Goal: Navigation & Orientation: Find specific page/section

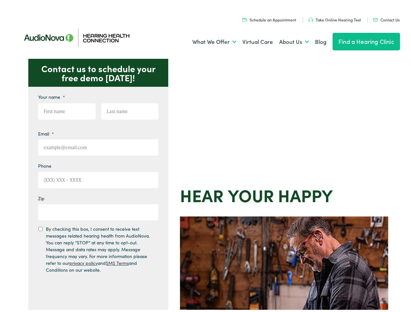
click at [205, 156] on div "Contact us to schedule your free demo [DATE]! Give us a call [PHONE_NUMBER] Ema…" at bounding box center [208, 283] width 416 height 452
click at [208, 40] on link "What We Offer" at bounding box center [214, 40] width 44 height 24
click at [287, 40] on link "About Us" at bounding box center [294, 40] width 30 height 24
